Goal: Task Accomplishment & Management: Complete application form

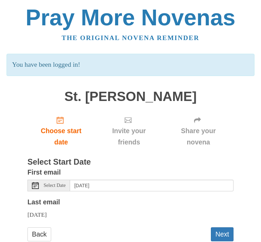
scroll to position [38, 0]
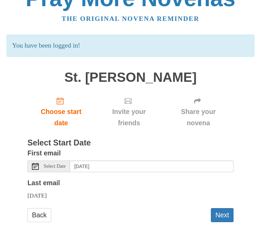
click at [222, 214] on button "Next" at bounding box center [222, 216] width 23 height 14
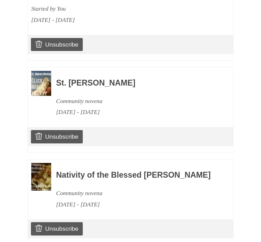
scroll to position [559, 0]
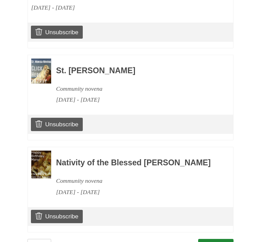
click at [218, 239] on link "Continue" at bounding box center [216, 246] width 36 height 14
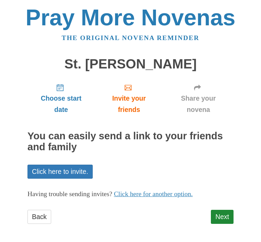
click at [225, 215] on link "Next" at bounding box center [222, 217] width 23 height 14
